Goal: Task Accomplishment & Management: Use online tool/utility

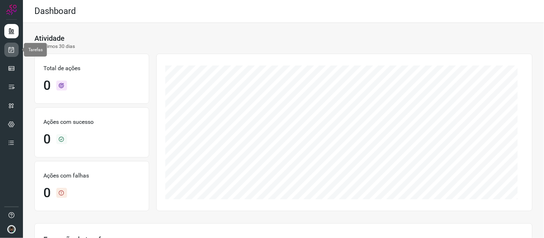
click at [10, 45] on link at bounding box center [11, 50] width 14 height 14
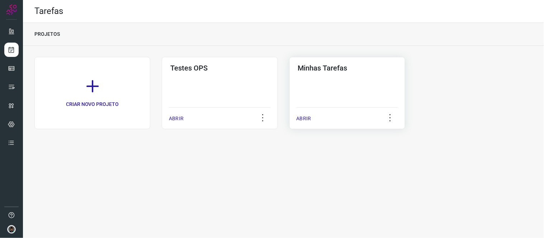
click at [336, 103] on div "Minhas Tarefas ABRIR" at bounding box center [347, 93] width 116 height 72
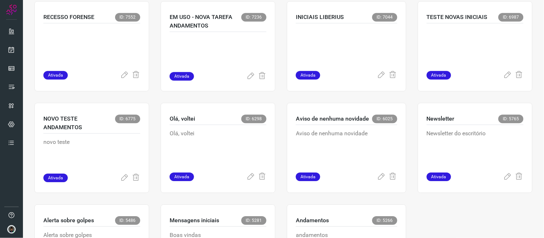
scroll to position [554, 0]
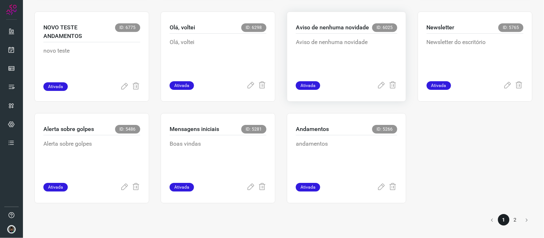
click at [359, 73] on p "Aviso de nenhuma novidade" at bounding box center [346, 56] width 101 height 36
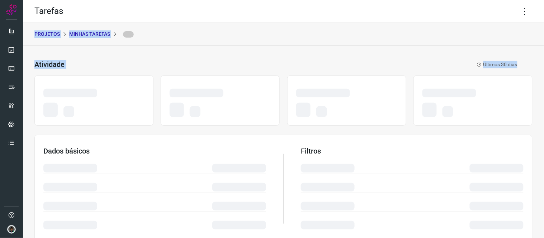
drag, startPoint x: 533, startPoint y: 20, endPoint x: 541, endPoint y: 98, distance: 77.9
click at [541, 98] on main "Tarefas PROJETOS Minhas Tarefas Atividade Últimos 30 dias Dados básicos Filtros…" at bounding box center [283, 119] width 521 height 238
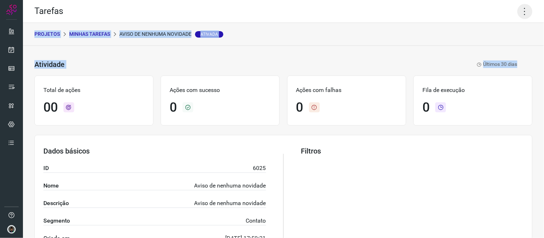
click at [520, 15] on icon at bounding box center [524, 11] width 15 height 15
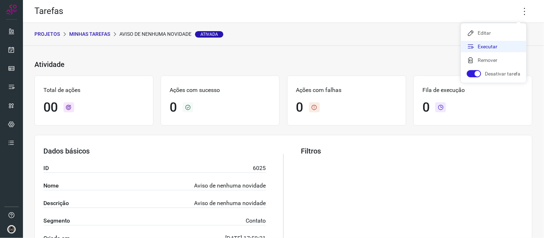
click at [495, 47] on li "Executar" at bounding box center [493, 46] width 65 height 11
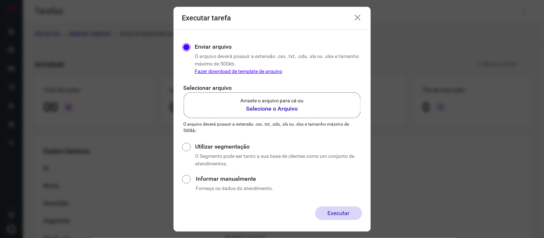
click at [295, 112] on b "Selecione o Arquivo" at bounding box center [271, 109] width 63 height 9
click at [0, 0] on input "Arraste o arquivo para cá ou Selecione o Arquivo" at bounding box center [0, 0] width 0 height 0
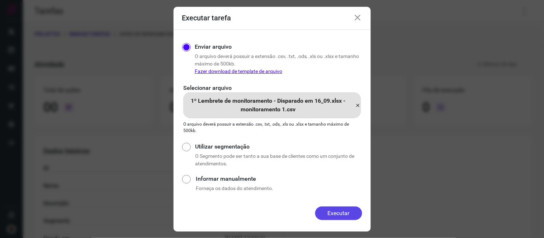
click at [337, 214] on button "Executar" at bounding box center [338, 214] width 47 height 14
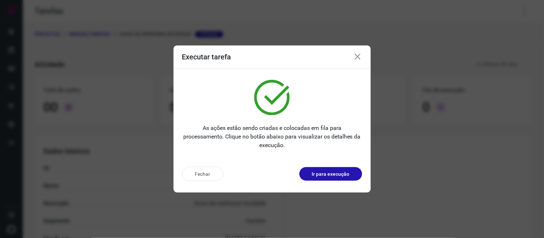
click at [361, 57] on div "Executar tarefa" at bounding box center [271, 57] width 197 height 23
click at [361, 57] on icon at bounding box center [357, 57] width 9 height 9
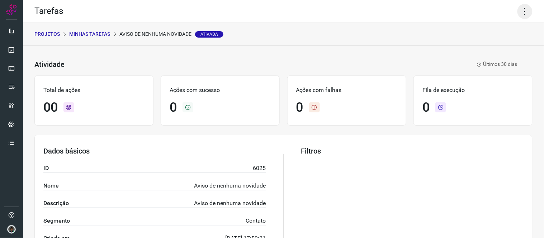
click at [520, 4] on icon at bounding box center [524, 11] width 15 height 15
click at [497, 47] on li "Executar" at bounding box center [493, 46] width 65 height 11
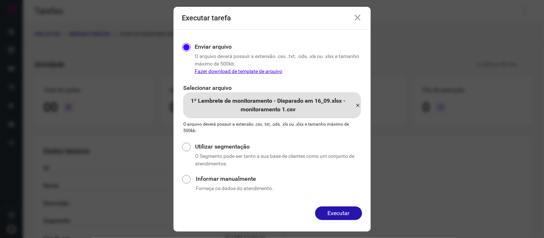
click at [357, 103] on icon at bounding box center [358, 105] width 6 height 9
click at [0, 0] on input "1º Lembrete de monitoramento - Disparado em 16_09.xlsx - monitoramento 1.csv" at bounding box center [0, 0] width 0 height 0
click at [340, 210] on button "Executar" at bounding box center [338, 214] width 47 height 14
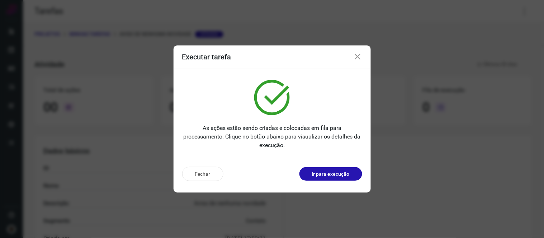
click at [359, 53] on icon at bounding box center [357, 57] width 9 height 9
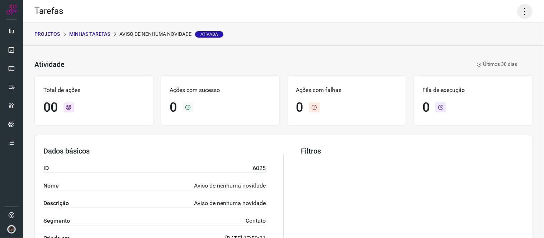
click at [519, 8] on icon at bounding box center [524, 11] width 15 height 15
click at [511, 44] on li "Executar" at bounding box center [493, 46] width 65 height 11
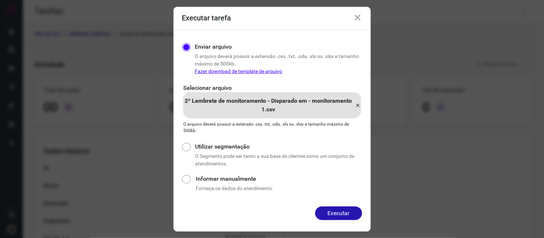
click at [359, 105] on icon at bounding box center [358, 105] width 6 height 9
click at [0, 0] on input "2º Lembrete de monitoramento - Disparado em - monitoramento 1.csv" at bounding box center [0, 0] width 0 height 0
click at [345, 213] on button "Executar" at bounding box center [338, 214] width 47 height 14
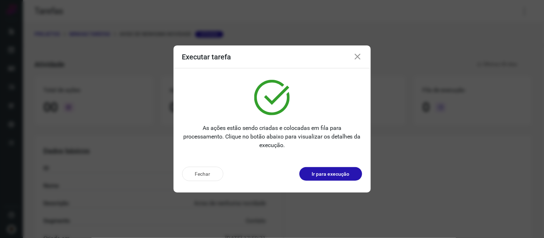
click at [361, 54] on icon at bounding box center [357, 57] width 9 height 9
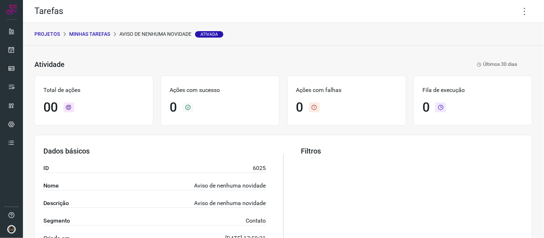
click at [94, 29] on div "PROJETOS Minhas Tarefas Aviso de nenhuma novidade Ativada" at bounding box center [283, 34] width 521 height 23
click at [94, 30] on p "Minhas Tarefas" at bounding box center [89, 34] width 41 height 8
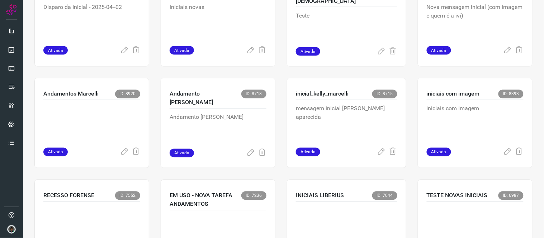
scroll to position [295, 0]
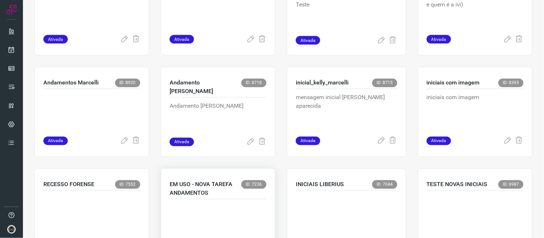
click at [181, 218] on p at bounding box center [218, 222] width 97 height 36
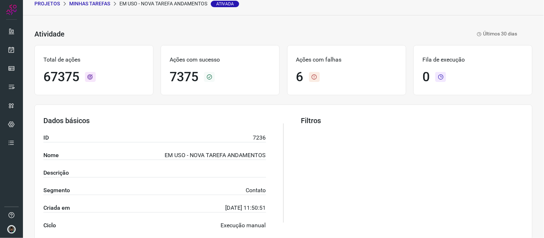
scroll to position [6, 0]
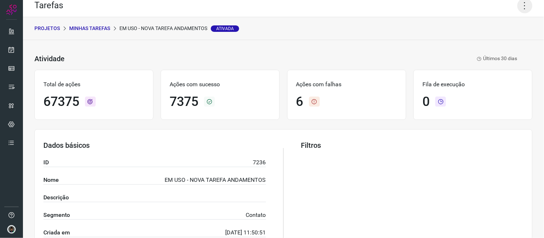
click at [521, 9] on icon at bounding box center [524, 5] width 15 height 15
click at [483, 38] on li "Executar" at bounding box center [493, 40] width 65 height 11
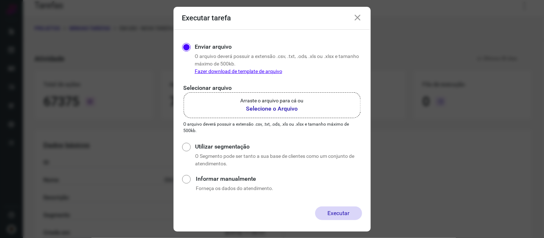
click at [323, 106] on label "Arraste o arquivo para cá ou Selecione o Arquivo" at bounding box center [271, 105] width 177 height 26
click at [0, 0] on input "Arraste o arquivo para cá ou Selecione o Arquivo" at bounding box center [0, 0] width 0 height 0
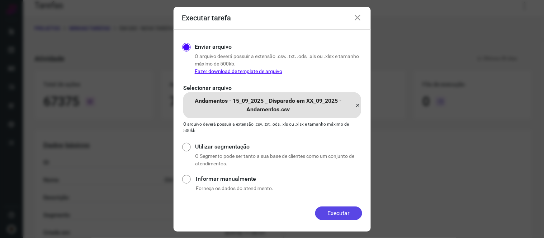
click at [339, 210] on button "Executar" at bounding box center [338, 214] width 47 height 14
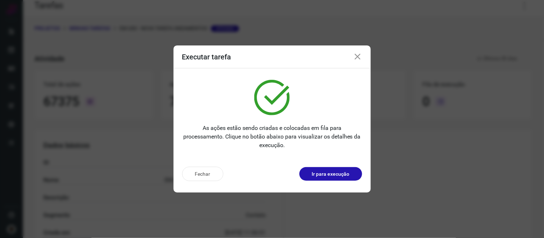
click at [359, 56] on icon at bounding box center [357, 57] width 9 height 9
